Goal: Transaction & Acquisition: Book appointment/travel/reservation

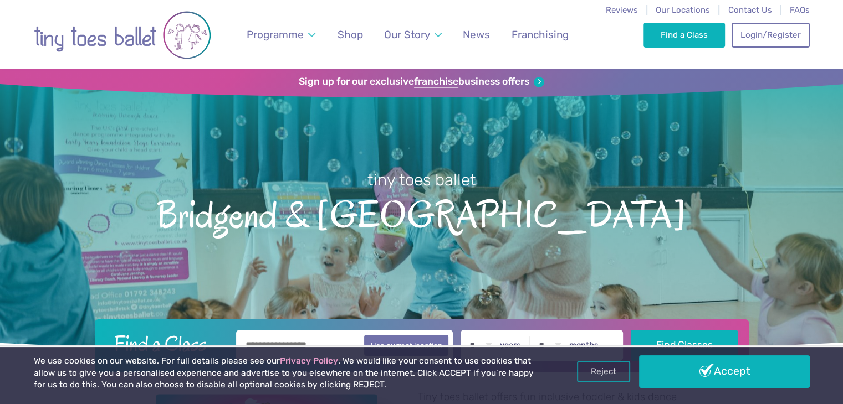
click at [692, 351] on div "We use cookies on our website. For full details please see our Privacy Policy .…" at bounding box center [421, 375] width 843 height 59
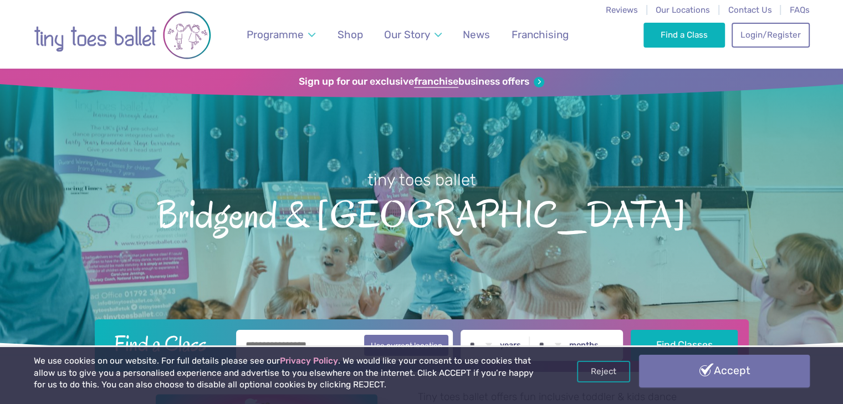
click at [706, 360] on link "Accept" at bounding box center [724, 371] width 171 height 32
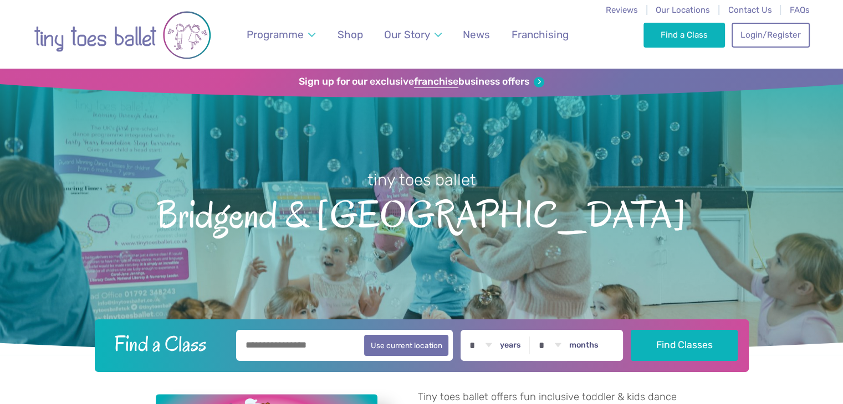
click at [303, 341] on input "text" at bounding box center [344, 345] width 217 height 31
type input "*******"
click at [497, 346] on select "* * * * * * * * * * ** ** **" at bounding box center [480, 345] width 34 height 31
select select "*"
click at [470, 330] on select "* * * * * * * * * * ** ** **" at bounding box center [480, 345] width 34 height 31
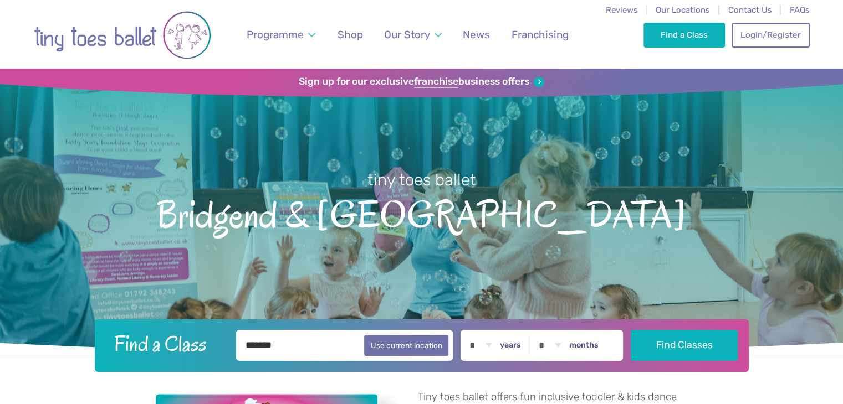
click at [556, 340] on select "* * * * * * * * * * ** **" at bounding box center [549, 345] width 34 height 31
select select "*"
click at [540, 330] on select "* * * * * * * * * * ** **" at bounding box center [549, 345] width 34 height 31
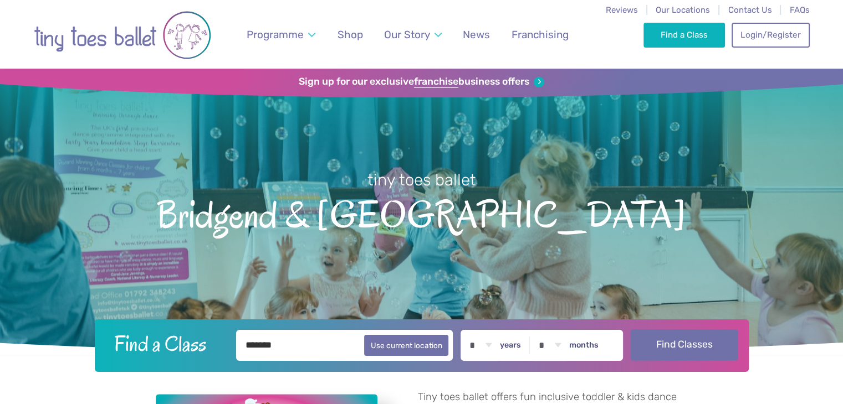
click at [702, 346] on button "Find Classes" at bounding box center [683, 345] width 107 height 31
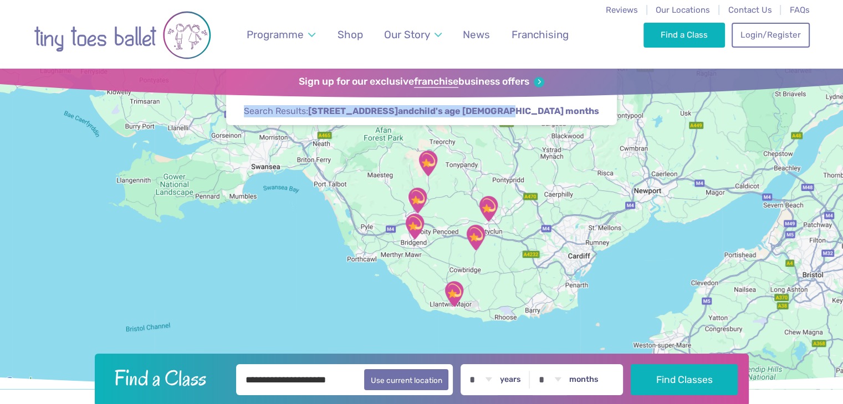
drag, startPoint x: 841, startPoint y: 88, endPoint x: 850, endPoint y: 148, distance: 61.0
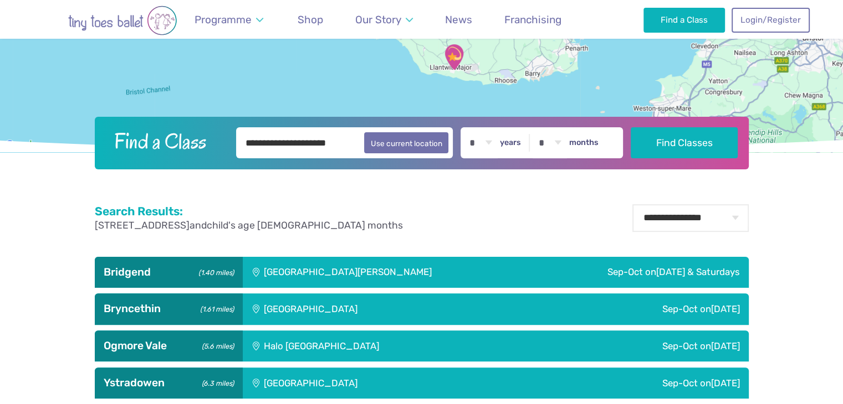
scroll to position [230, 0]
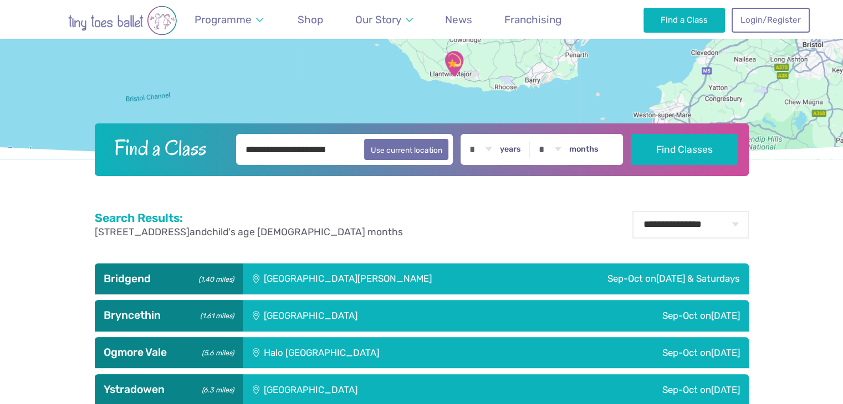
click at [615, 274] on div "Sep-Oct on Thursday & Saturdays" at bounding box center [639, 279] width 218 height 31
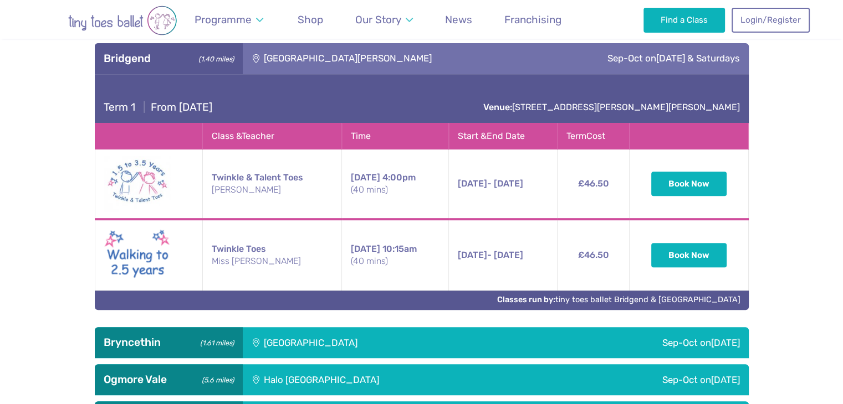
scroll to position [504, 0]
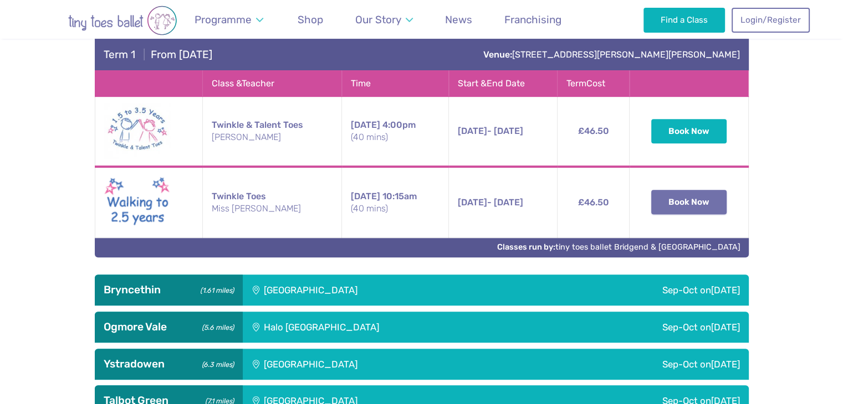
click at [684, 197] on button "Book Now" at bounding box center [688, 202] width 75 height 24
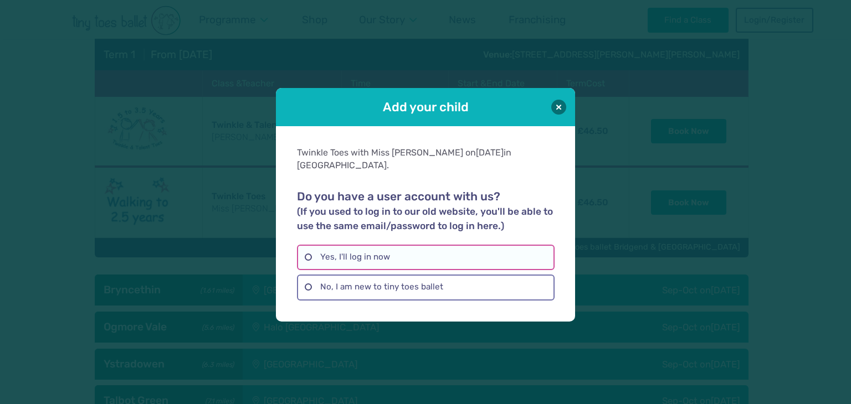
click at [408, 247] on label "Yes, I'll log in now" at bounding box center [425, 257] width 257 height 25
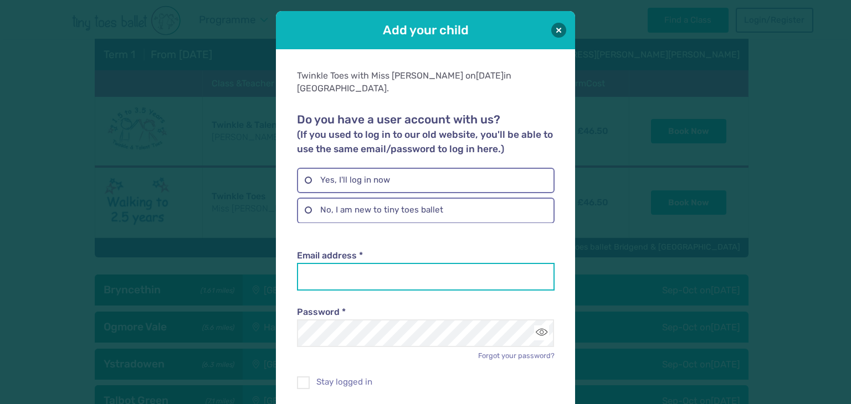
click at [363, 263] on input "Email address *" at bounding box center [425, 277] width 257 height 28
type input "**********"
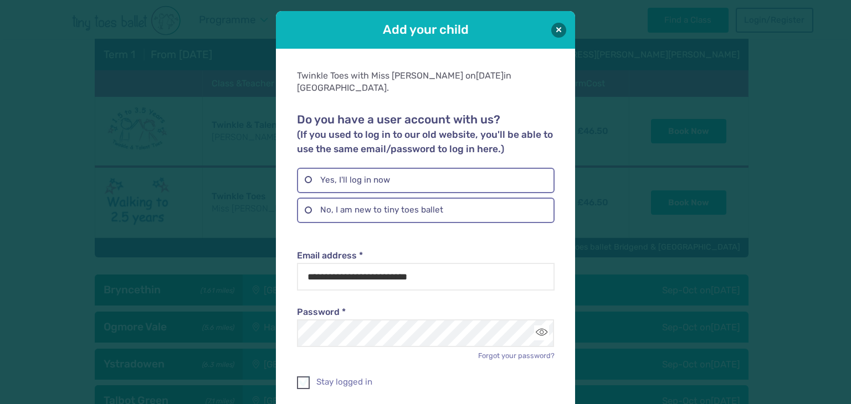
click at [304, 380] on span at bounding box center [304, 385] width 12 height 10
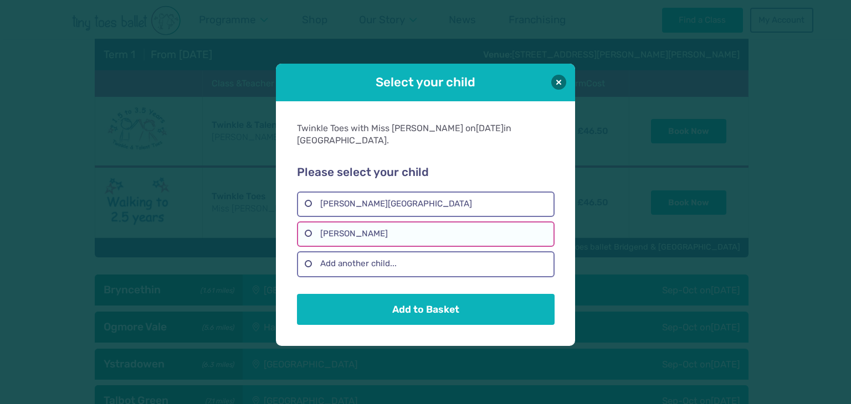
click at [441, 222] on label "Paige Hartnup-Hoolachan" at bounding box center [425, 234] width 257 height 25
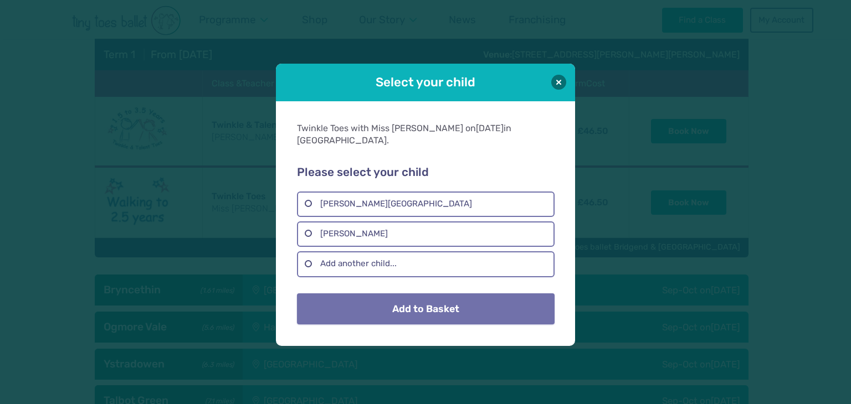
click at [440, 305] on button "Add to Basket" at bounding box center [425, 309] width 257 height 31
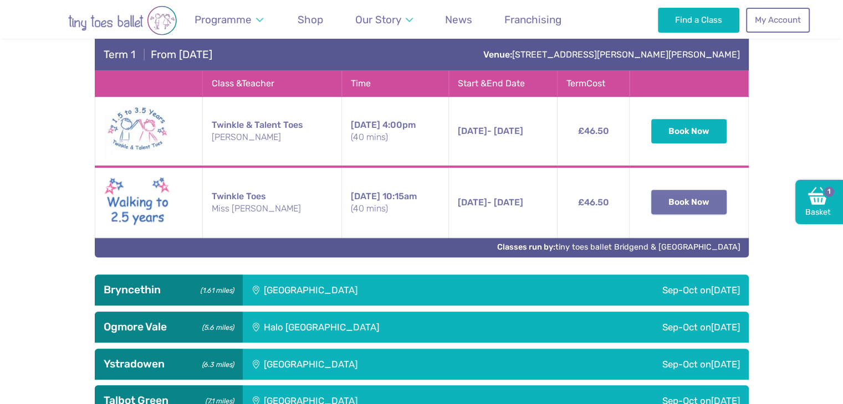
click at [692, 211] on button "Book Now" at bounding box center [688, 202] width 75 height 24
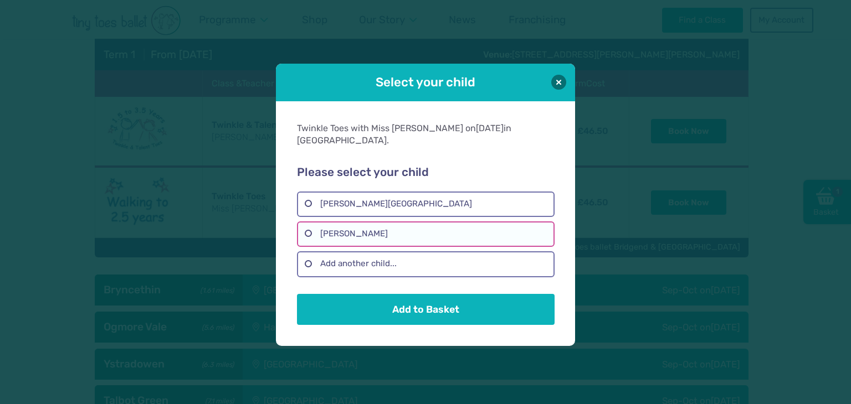
click at [397, 223] on label "Paige Hartnup-Hoolachan" at bounding box center [425, 234] width 257 height 25
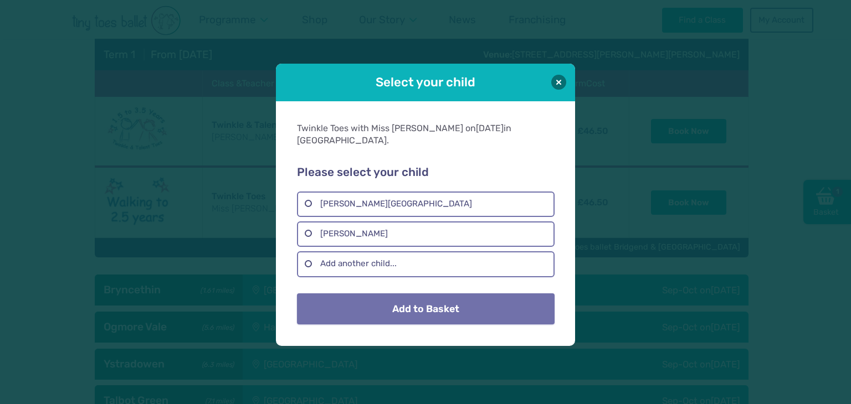
click at [446, 306] on button "Add to Basket" at bounding box center [425, 309] width 257 height 31
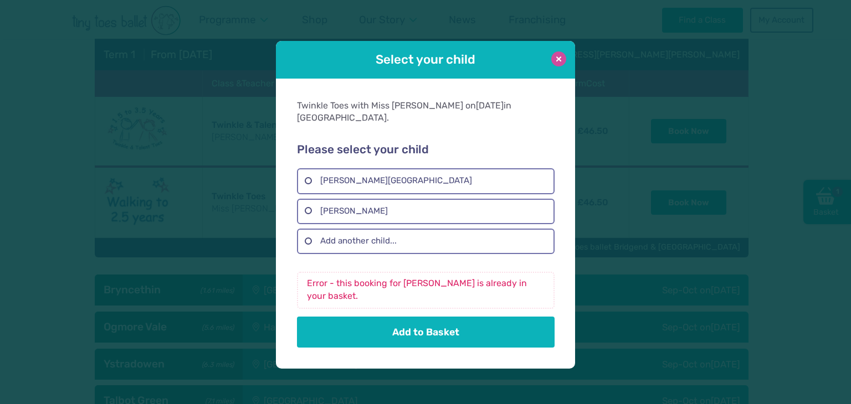
click at [555, 63] on button at bounding box center [558, 59] width 15 height 15
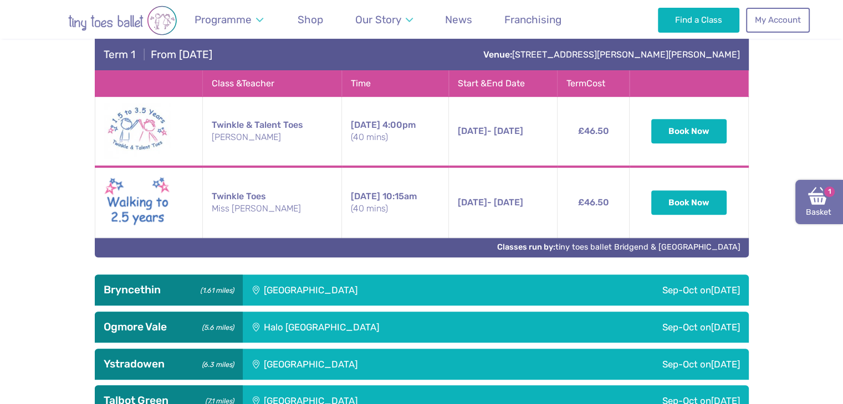
click at [804, 201] on link "Basket 1" at bounding box center [819, 202] width 48 height 44
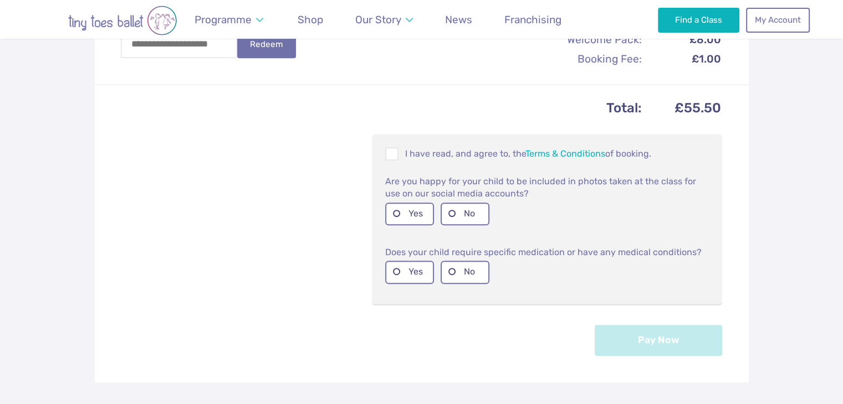
scroll to position [576, 0]
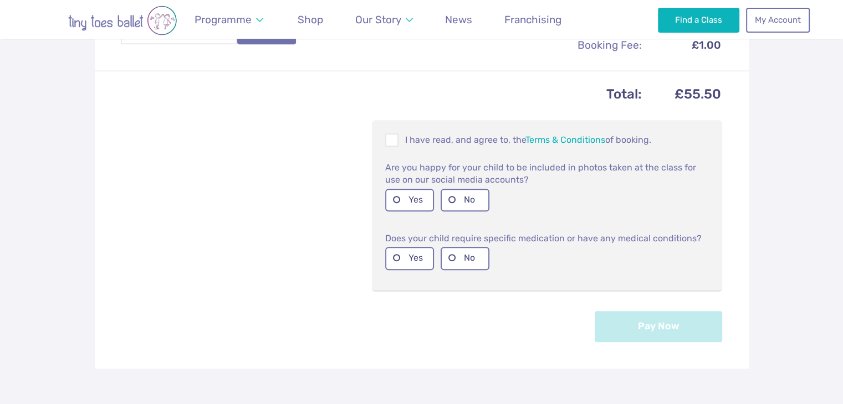
click at [381, 134] on div "I have read, and agree to, the Terms & Conditions of booking." at bounding box center [547, 140] width 332 height 23
click at [385, 135] on div at bounding box center [391, 140] width 13 height 13
click at [448, 201] on label "No" at bounding box center [464, 200] width 49 height 23
click at [445, 253] on label "No" at bounding box center [464, 258] width 49 height 23
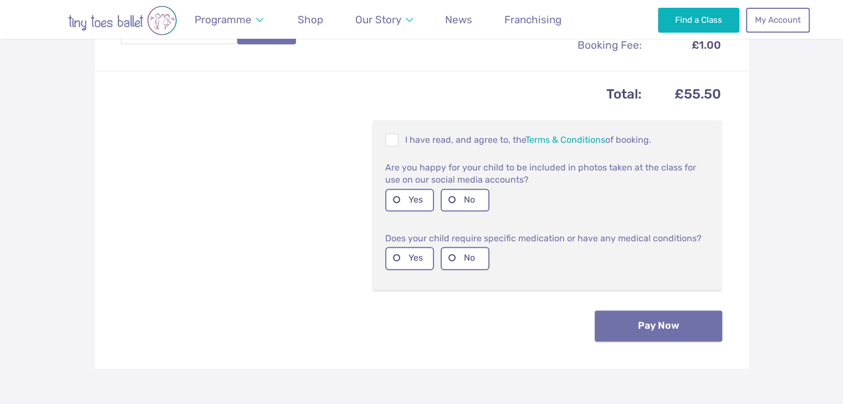
click at [695, 329] on button "Pay Now" at bounding box center [657, 326] width 127 height 31
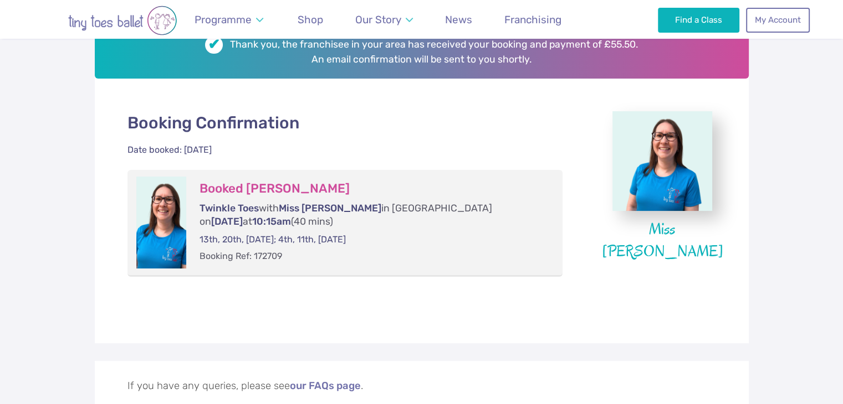
scroll to position [197, 0]
